Goal: Information Seeking & Learning: Learn about a topic

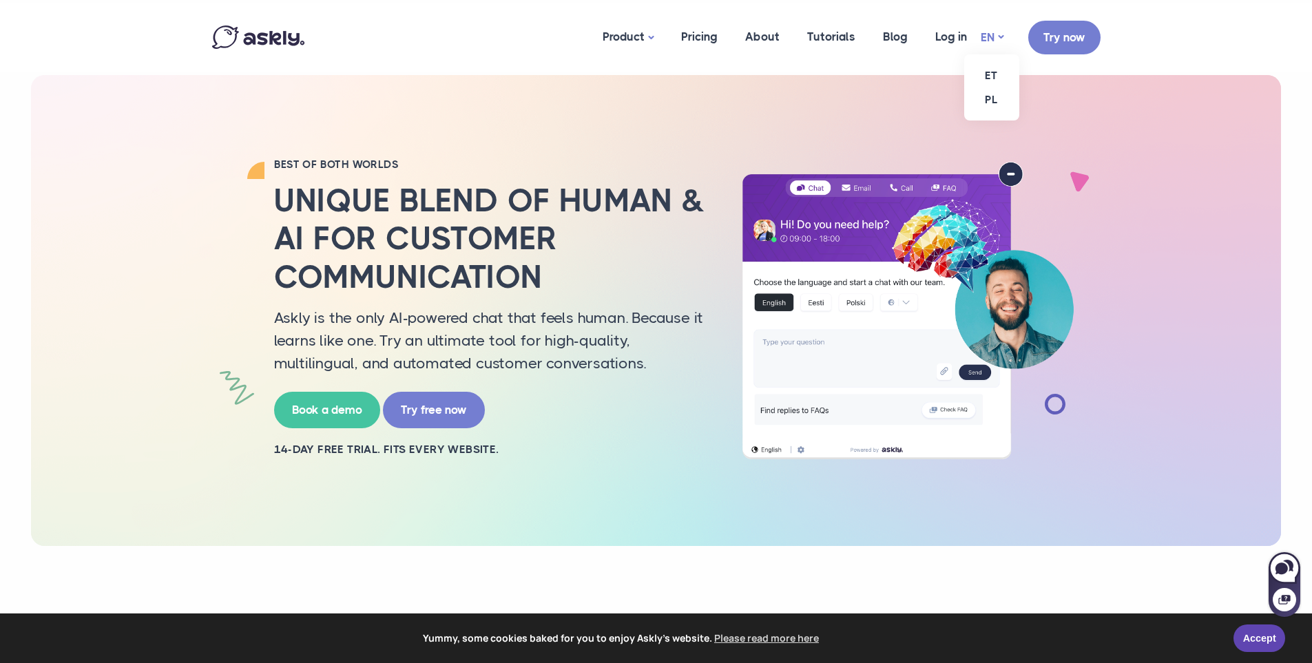
click at [993, 36] on link "EN" at bounding box center [991, 38] width 23 height 20
click at [988, 74] on link "ET" at bounding box center [991, 75] width 55 height 24
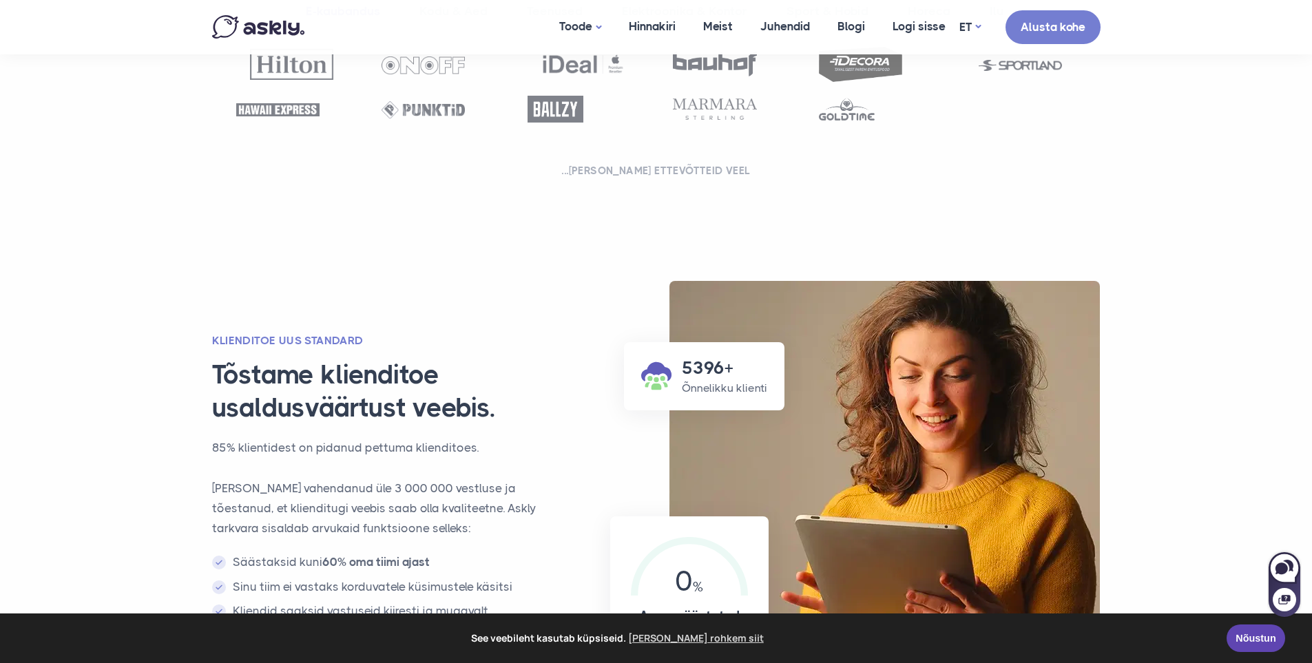
scroll to position [688, 0]
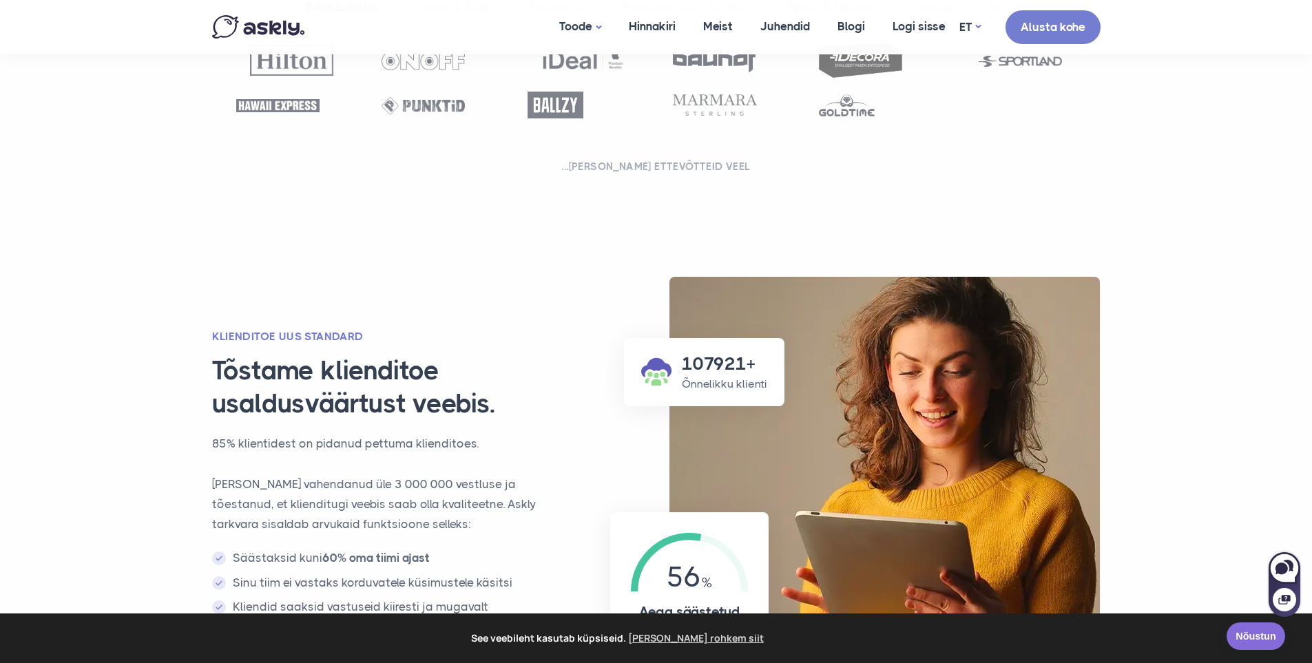
click at [1262, 641] on link "Nõustun" at bounding box center [1255, 636] width 59 height 28
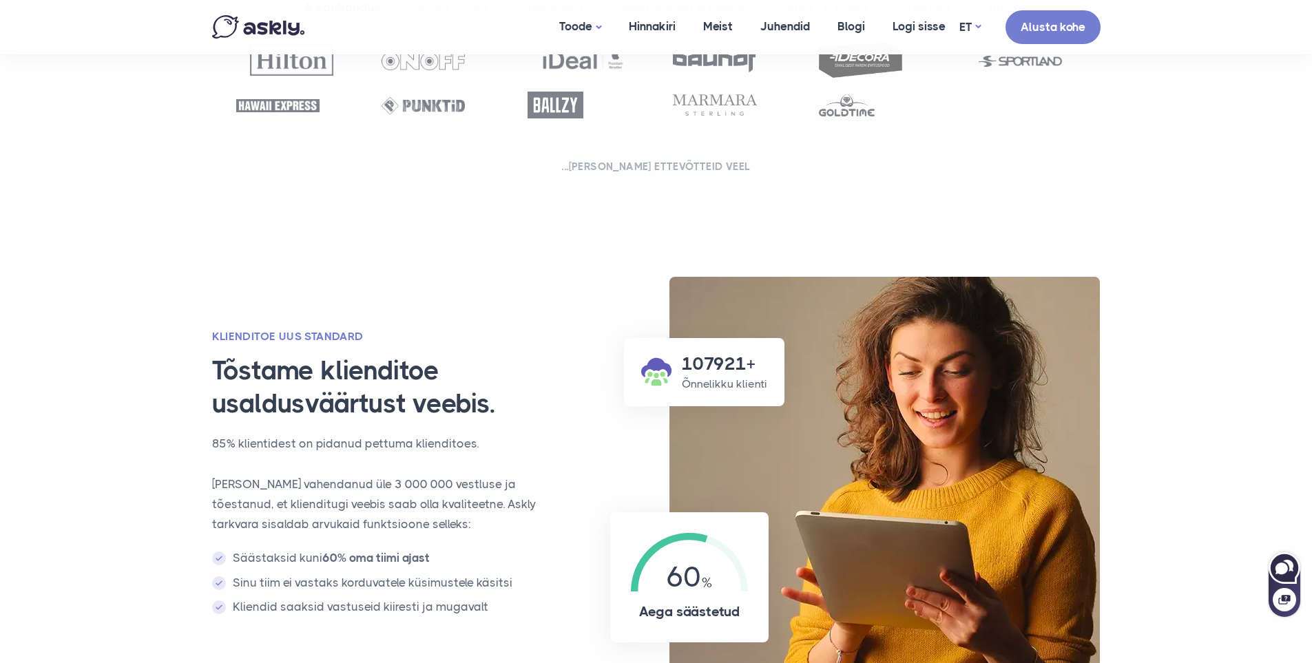
click at [1281, 570] on icon at bounding box center [1281, 568] width 12 height 12
select select "**"
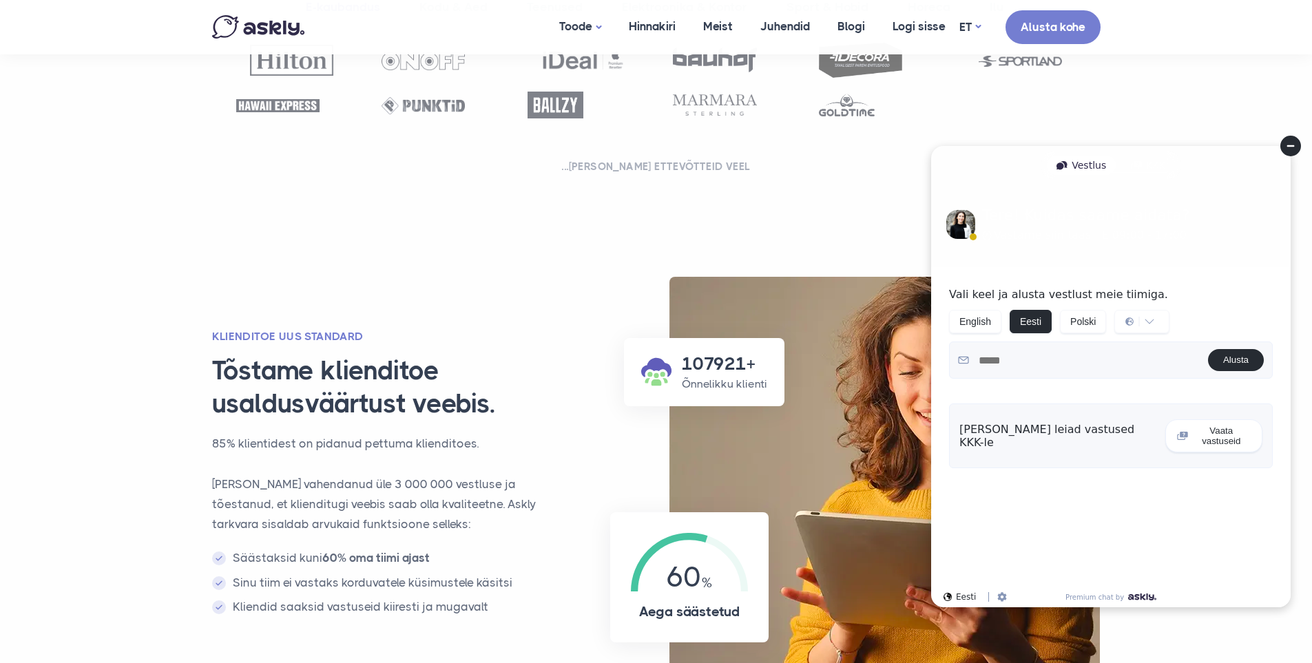
click at [1290, 147] on icon at bounding box center [1290, 146] width 8 height 2
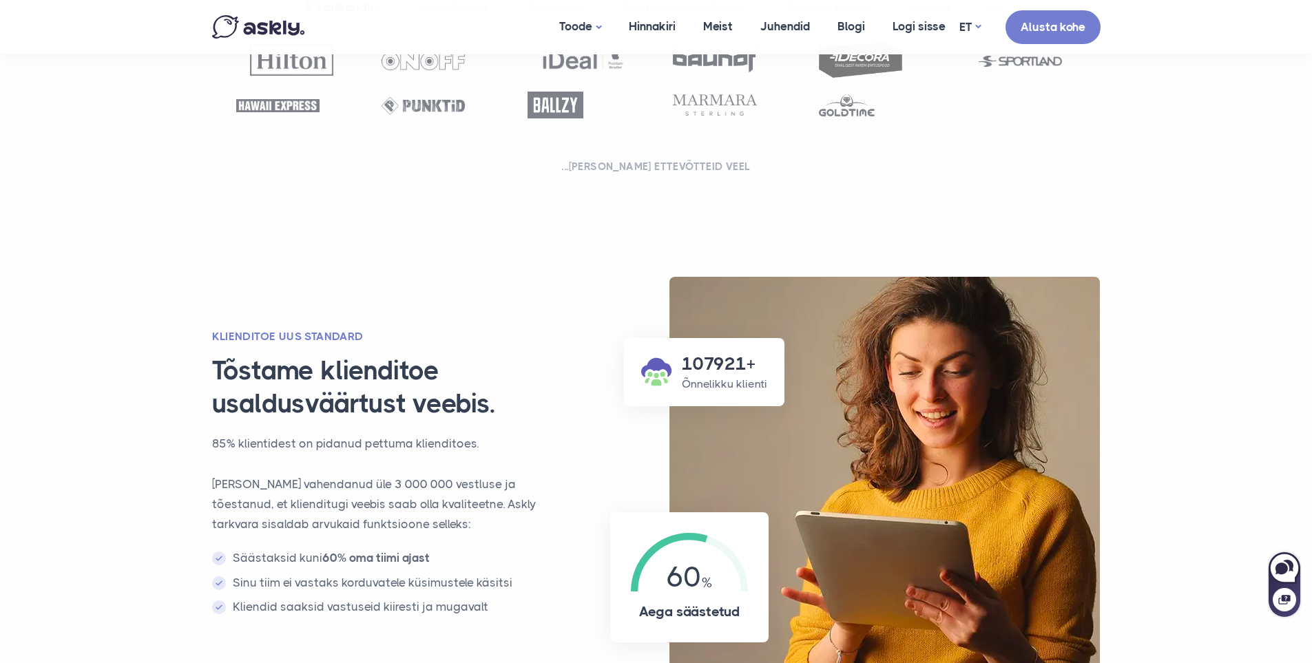
click at [1037, 192] on div "**********" at bounding box center [656, 56] width 909 height 414
click at [660, 29] on link "Hinnakiri" at bounding box center [652, 26] width 74 height 53
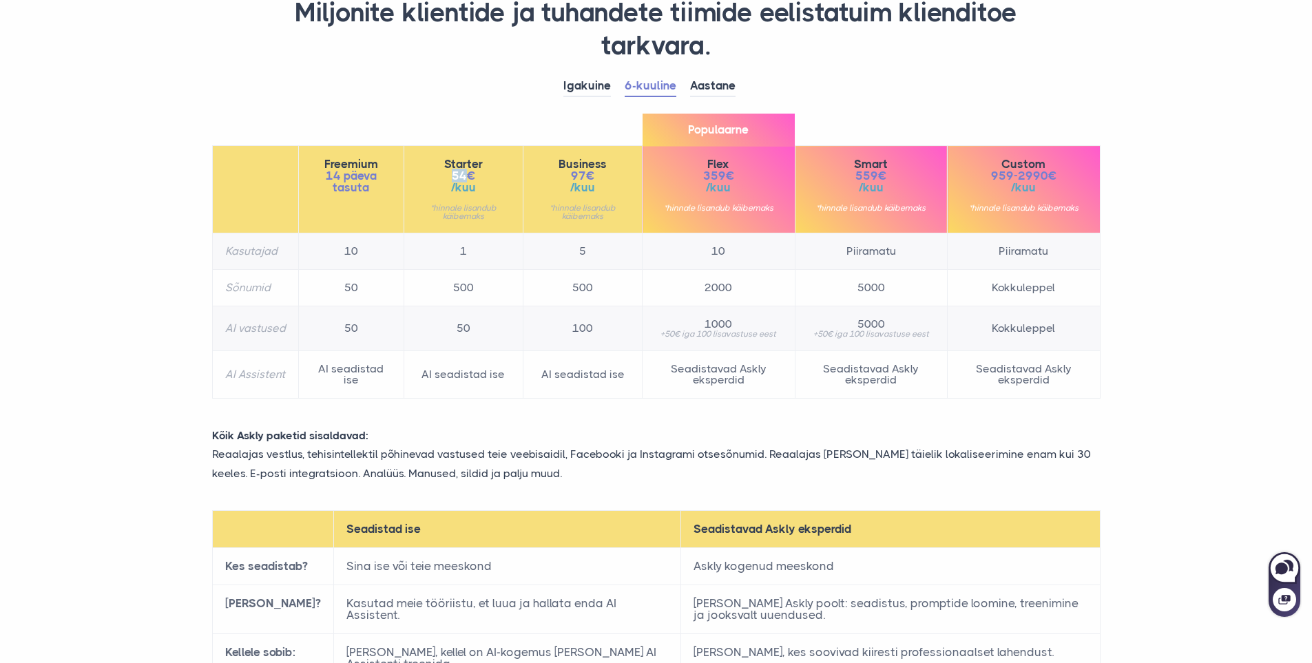
drag, startPoint x: 454, startPoint y: 178, endPoint x: 517, endPoint y: 176, distance: 63.4
click at [468, 178] on span "54€" at bounding box center [464, 176] width 94 height 12
drag, startPoint x: 999, startPoint y: 174, endPoint x: 1073, endPoint y: 176, distance: 73.7
click at [1073, 176] on span "959-2990€" at bounding box center [1023, 176] width 127 height 12
click at [1077, 125] on div "Igakuine 6-kuuline Aastane Freemium 14 päeva tasuta 10" at bounding box center [656, 244] width 909 height 337
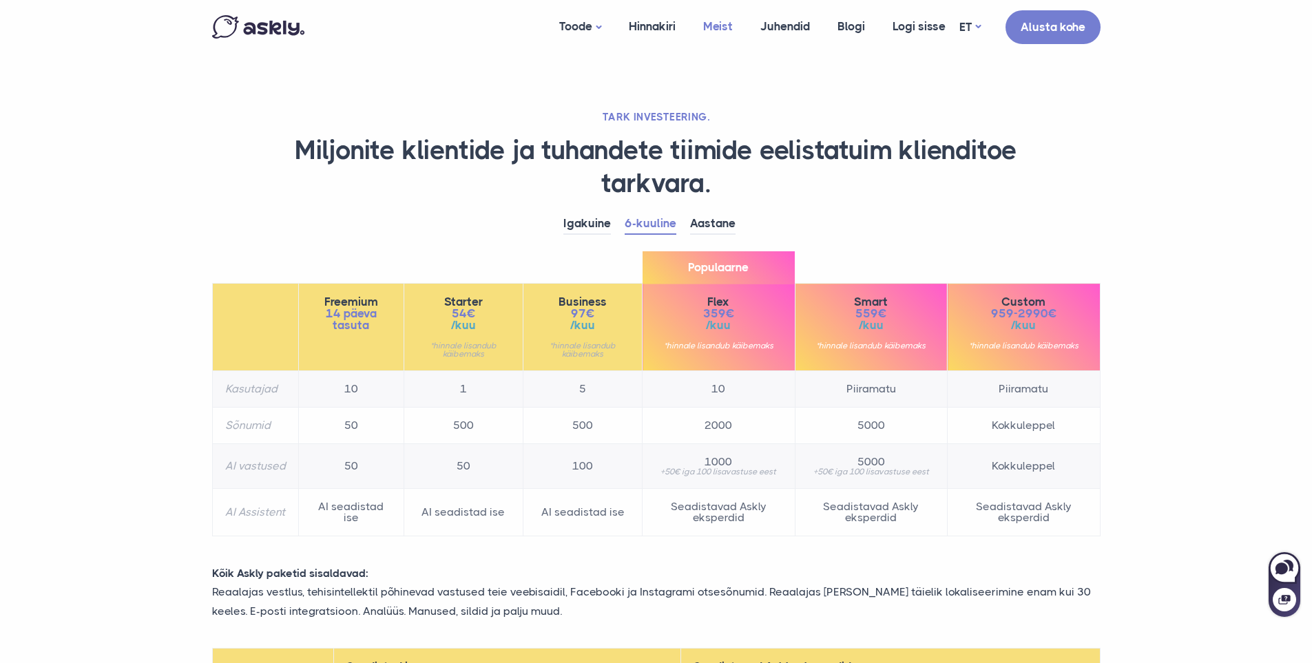
click at [729, 28] on link "Meist" at bounding box center [717, 26] width 57 height 53
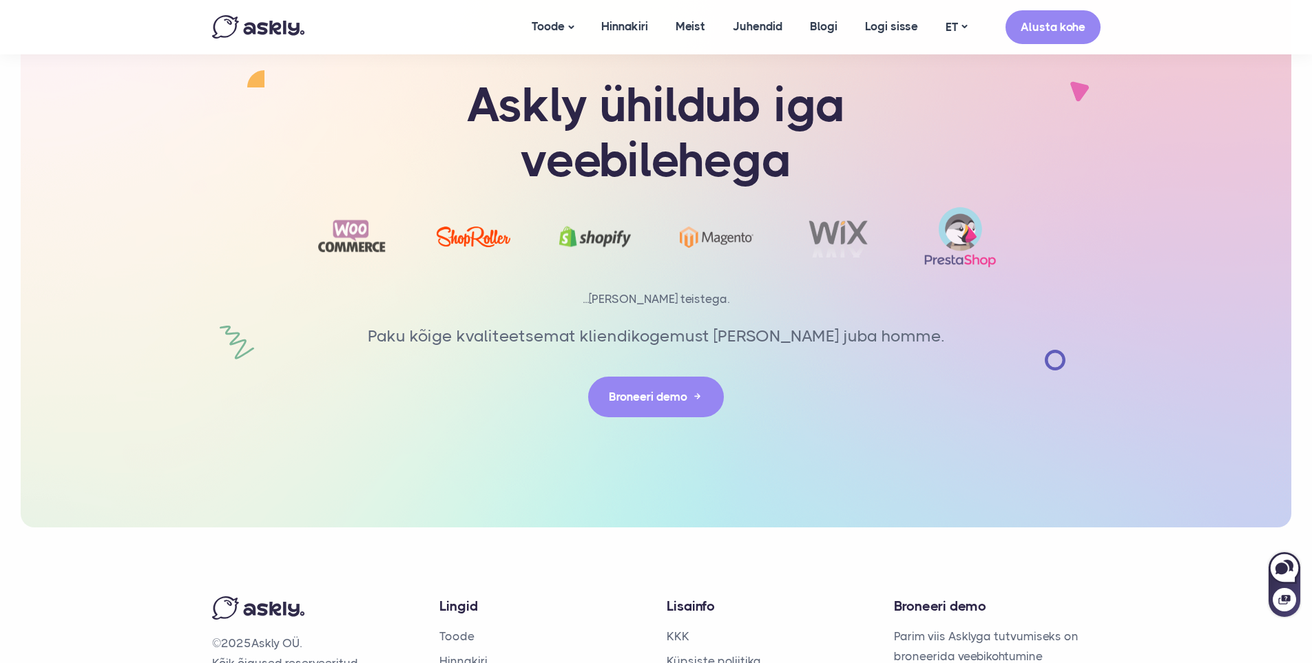
scroll to position [2724, 0]
